Goal: Book appointment/travel/reservation

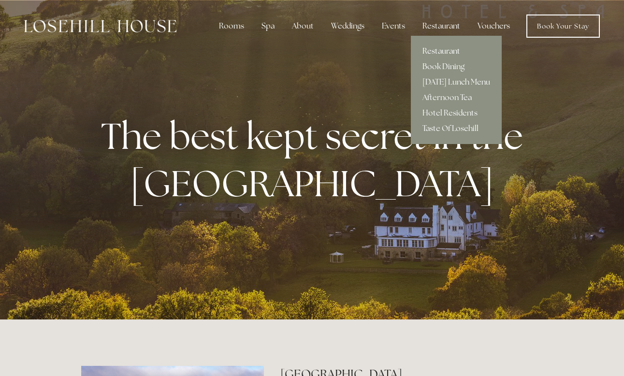
click at [434, 50] on link "Restaurant" at bounding box center [456, 50] width 91 height 15
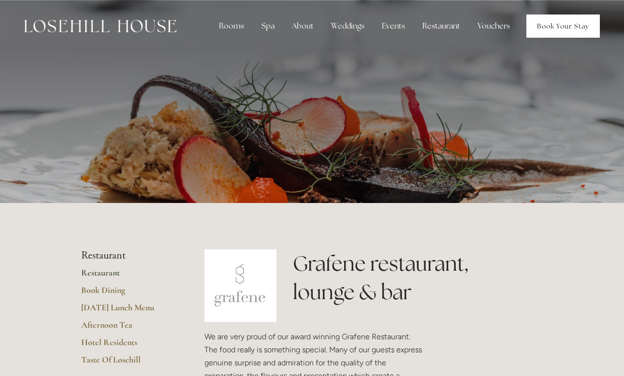
click at [558, 22] on link "Book Your Stay" at bounding box center [562, 25] width 73 height 23
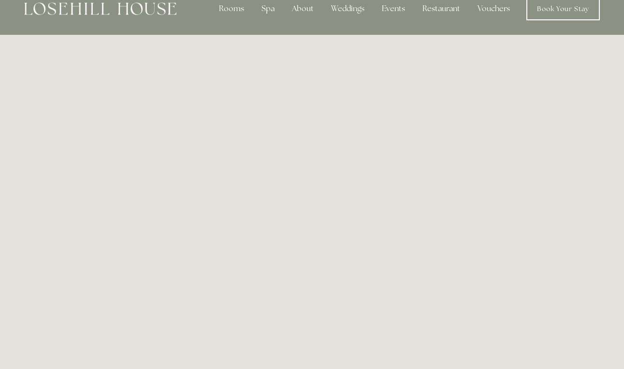
scroll to position [4, 0]
